Goal: Task Accomplishment & Management: Use online tool/utility

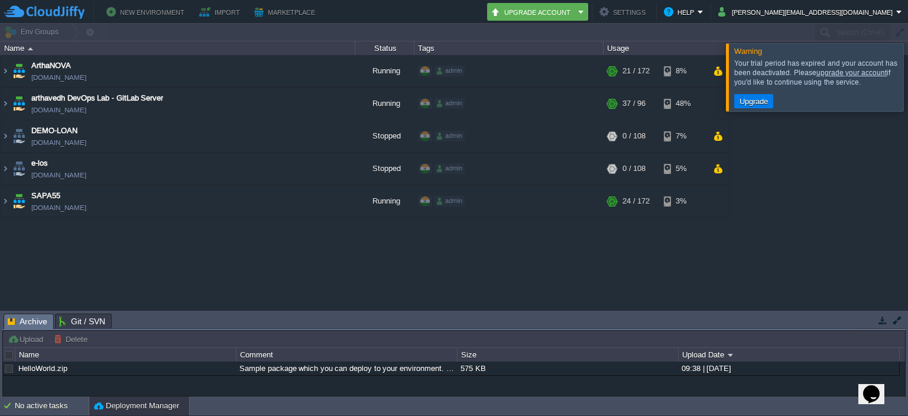
type input "Search (Ctrl+F)"
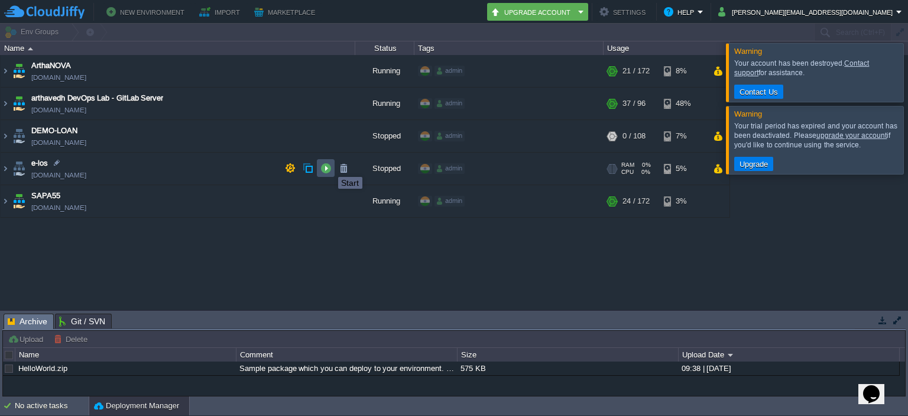
click at [326, 166] on button "button" at bounding box center [326, 168] width 11 height 11
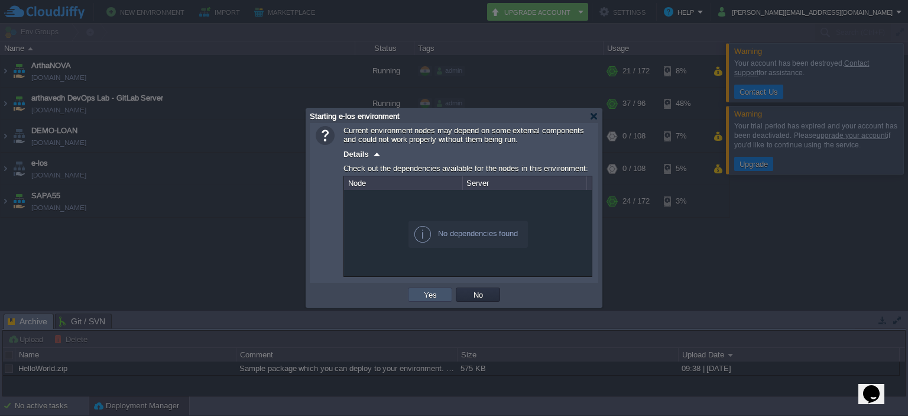
click at [433, 297] on button "Yes" at bounding box center [430, 294] width 20 height 11
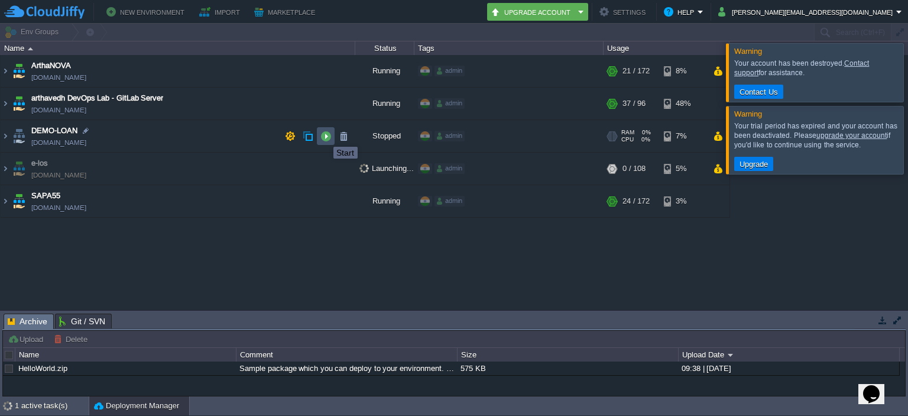
click at [325, 136] on button "button" at bounding box center [326, 136] width 11 height 11
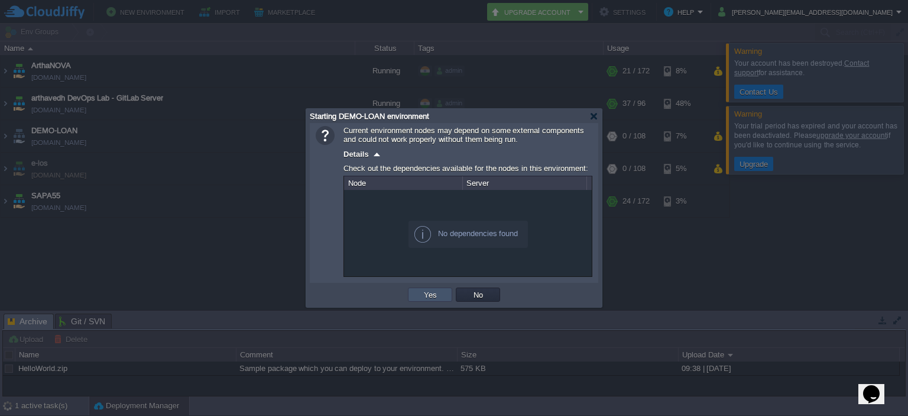
click at [431, 294] on button "Yes" at bounding box center [430, 294] width 20 height 11
